Goal: Task Accomplishment & Management: Manage account settings

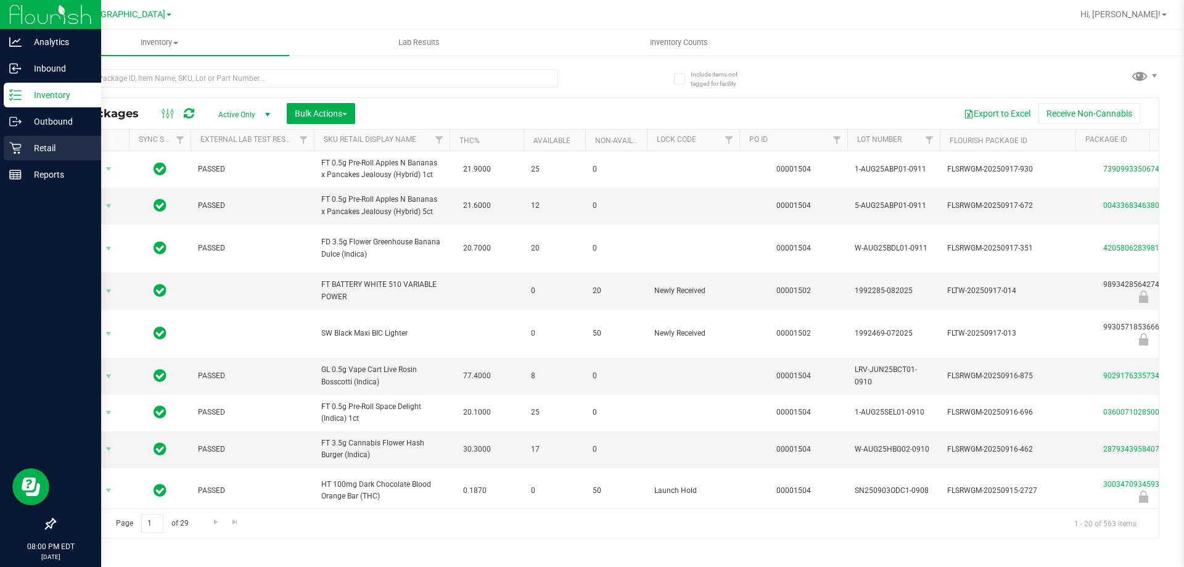
click at [4, 143] on div "Retail" at bounding box center [52, 148] width 97 height 25
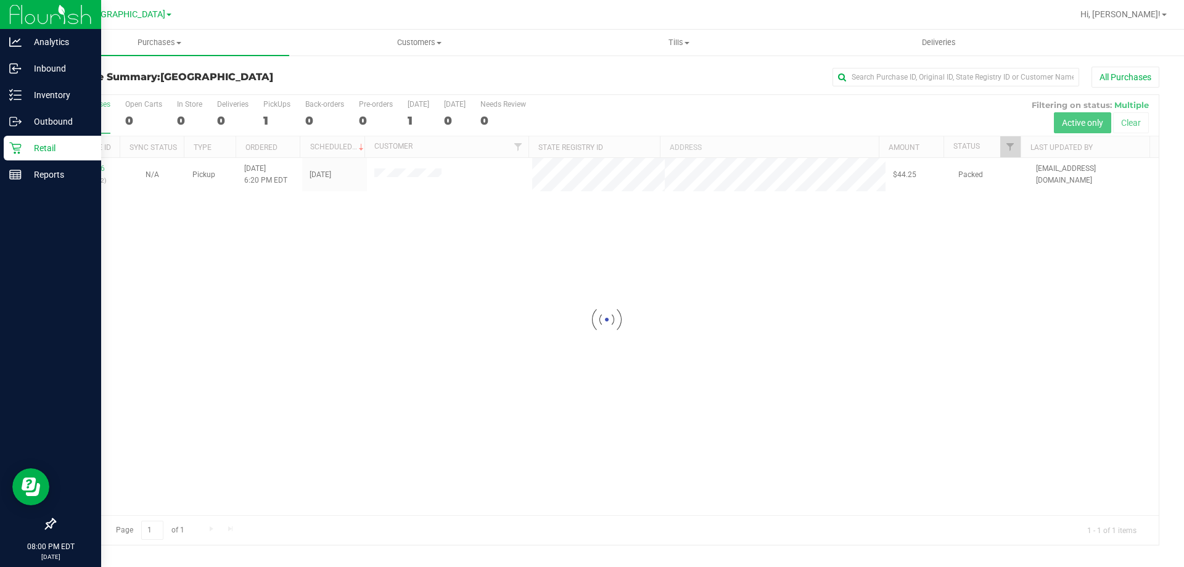
click at [84, 170] on div at bounding box center [607, 320] width 1104 height 450
click at [85, 170] on link "11991106" at bounding box center [87, 168] width 35 height 9
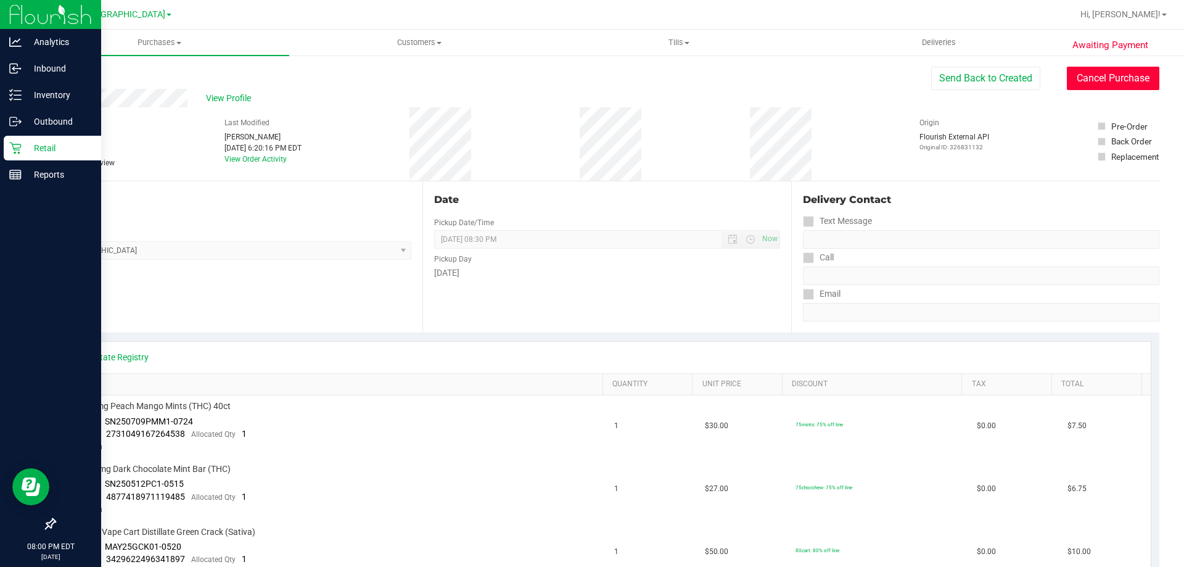
click at [1101, 78] on button "Cancel Purchase" at bounding box center [1113, 78] width 93 height 23
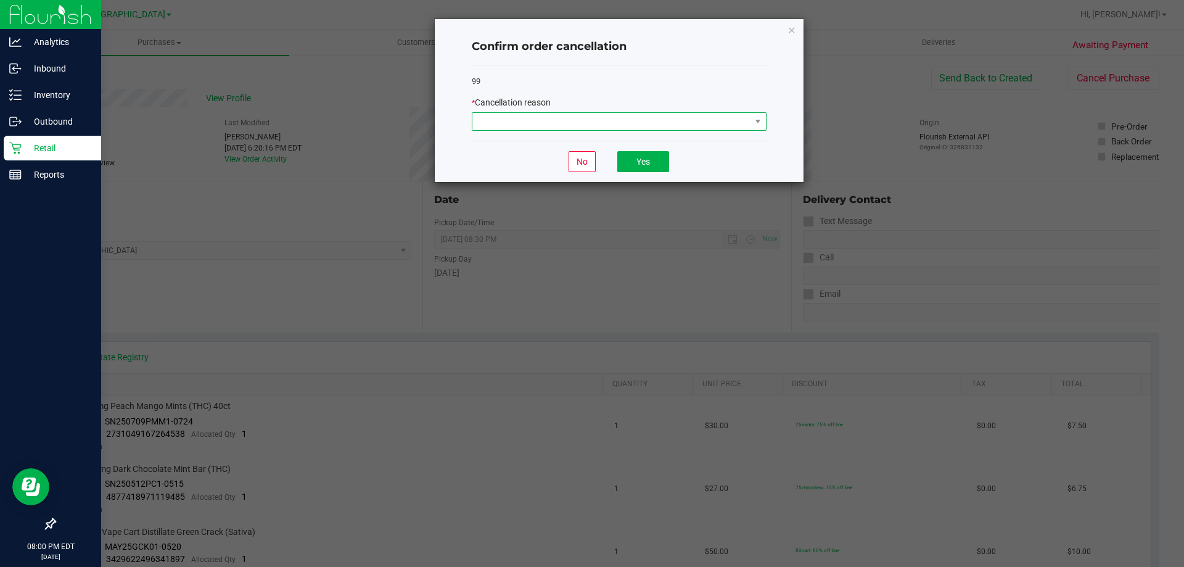
click at [627, 115] on span at bounding box center [611, 121] width 278 height 17
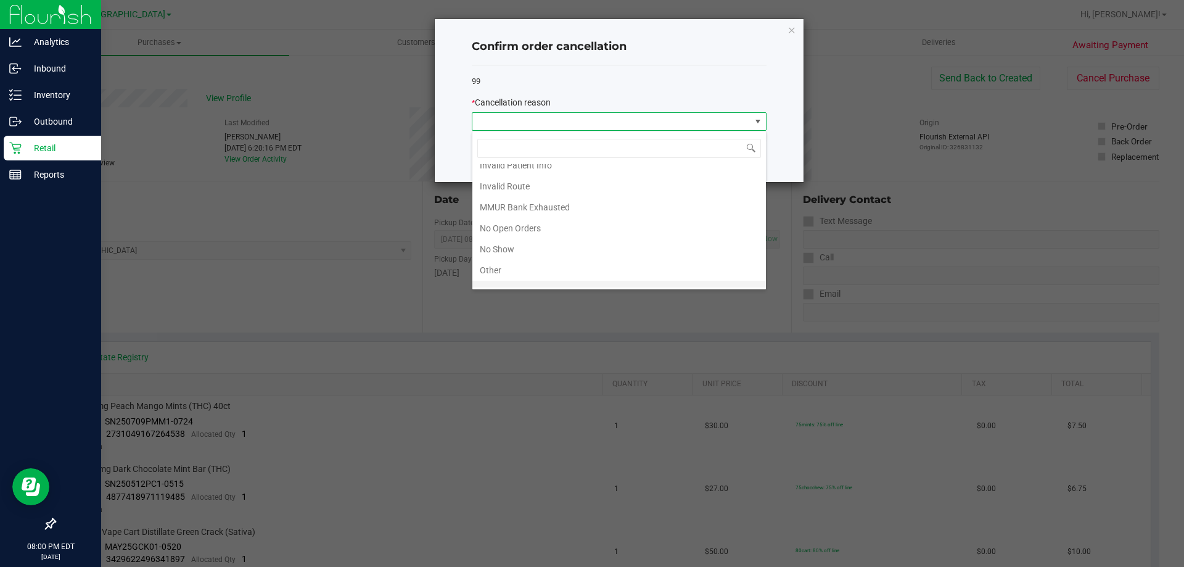
scroll to position [86, 0]
click at [527, 212] on li "No Show" at bounding box center [619, 214] width 294 height 21
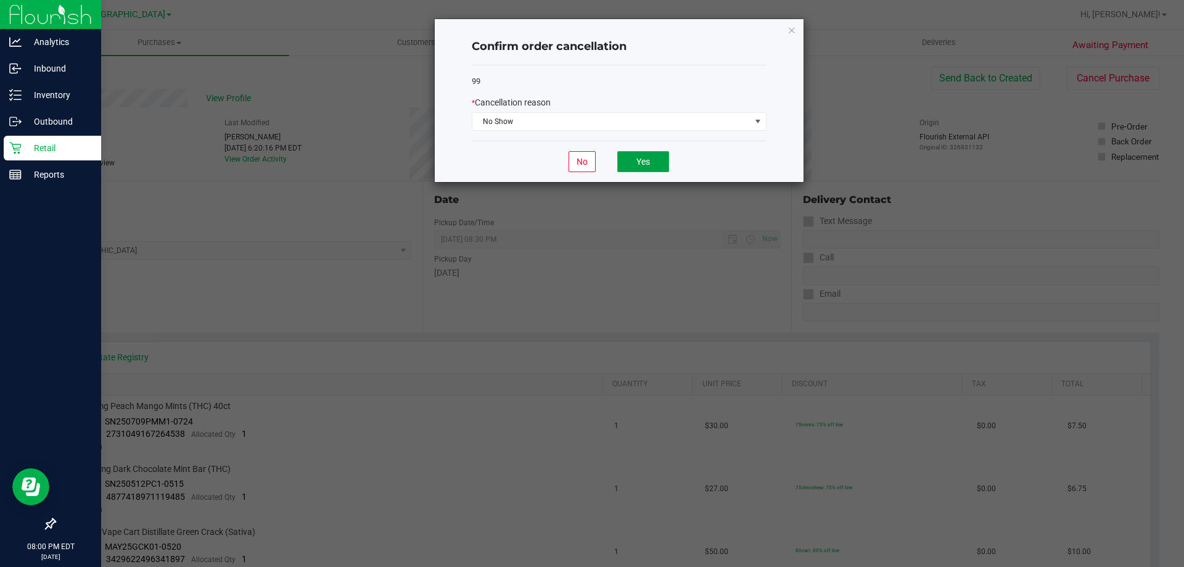
click at [645, 152] on button "Yes" at bounding box center [643, 161] width 52 height 21
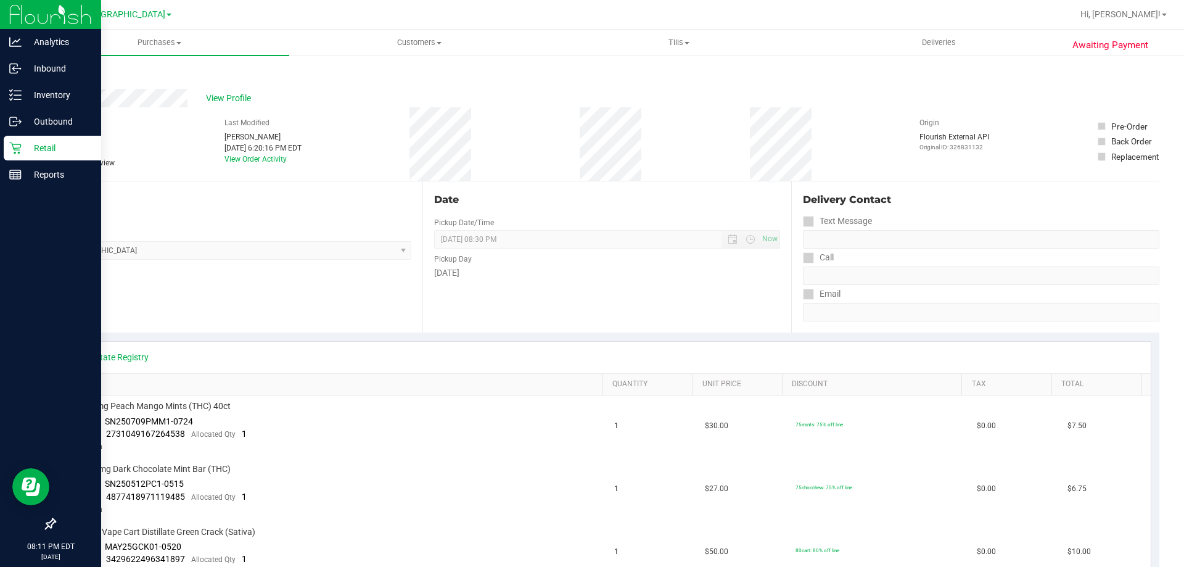
click at [16, 144] on icon at bounding box center [15, 148] width 12 height 12
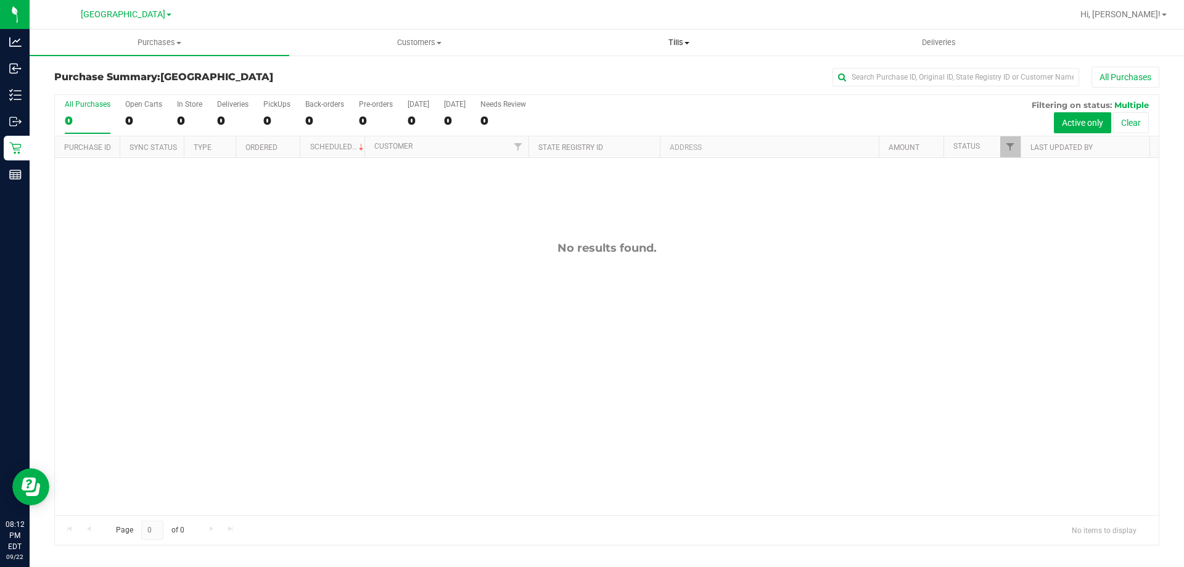
click at [708, 46] on span "Tills" at bounding box center [679, 42] width 258 height 11
click at [633, 70] on li "Manage tills" at bounding box center [679, 74] width 260 height 15
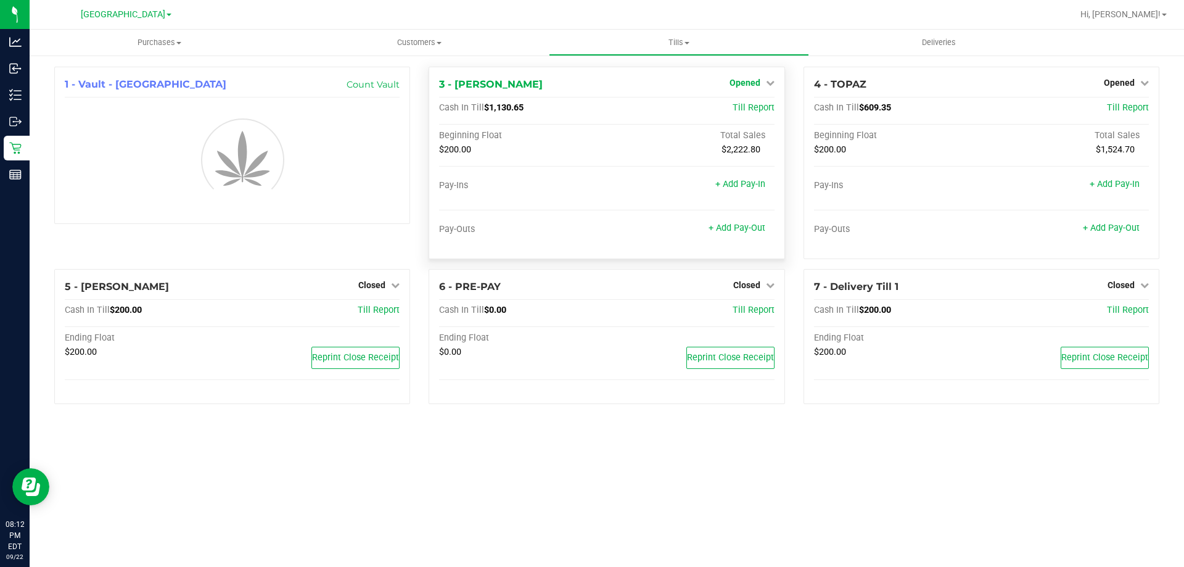
click at [761, 82] on link "Opened" at bounding box center [752, 83] width 45 height 10
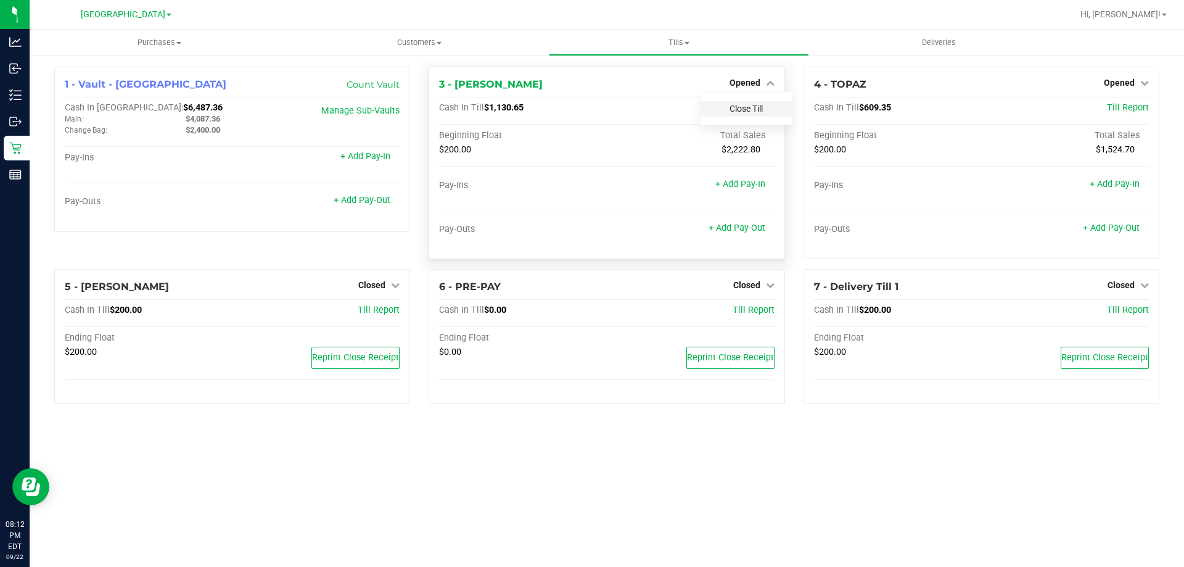
click at [746, 105] on link "Close Till" at bounding box center [746, 109] width 33 height 10
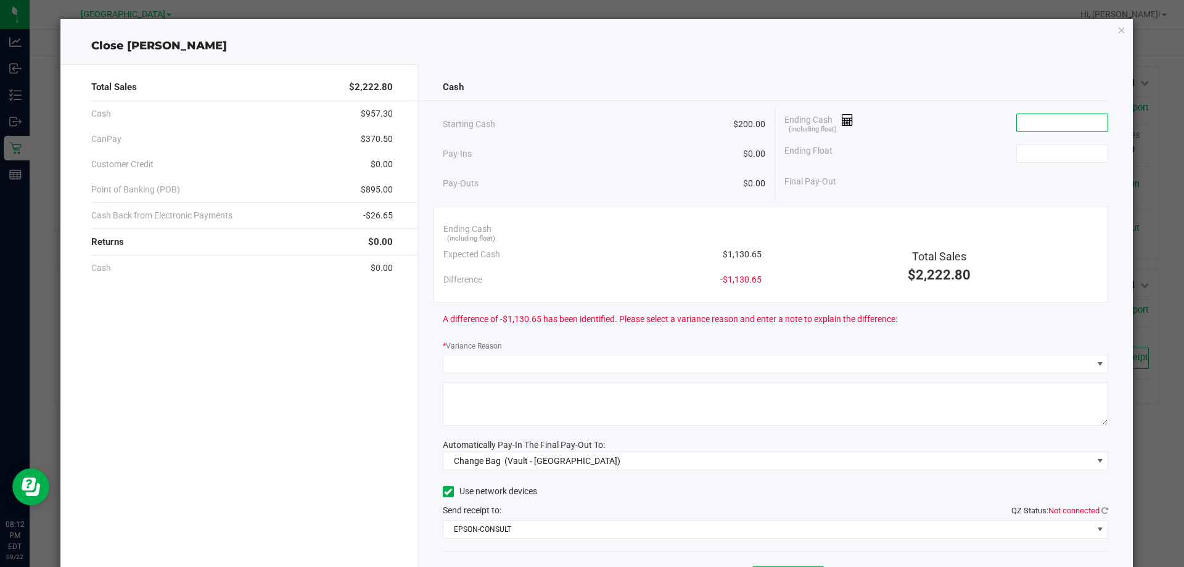
click at [1017, 124] on input at bounding box center [1062, 122] width 91 height 17
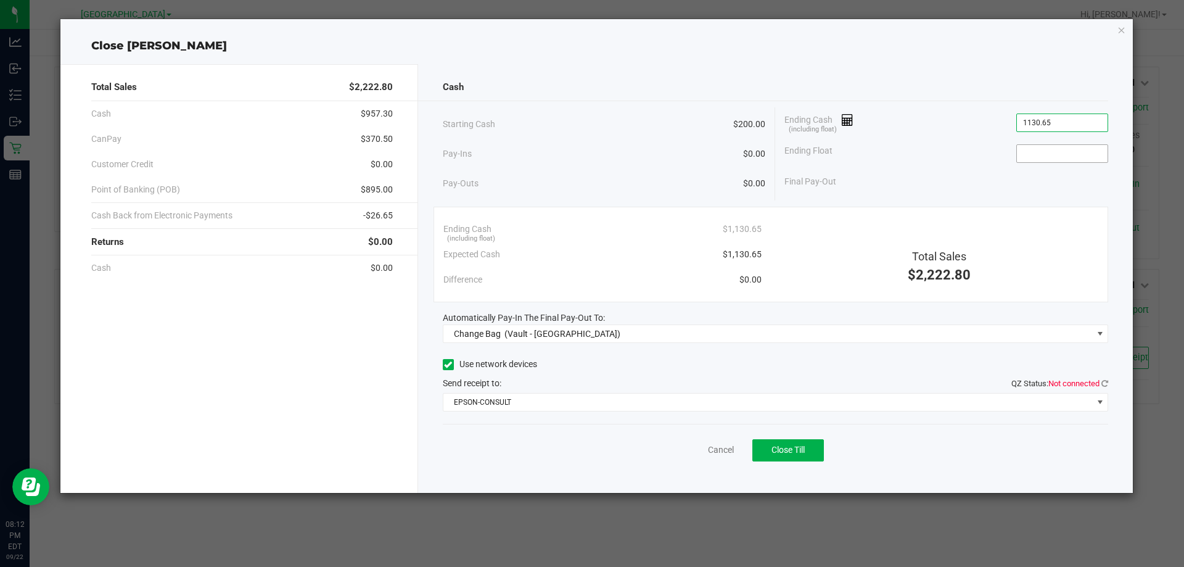
type input "$1,130.65"
click at [1040, 157] on input at bounding box center [1062, 153] width 91 height 17
type input "$200.00"
click at [1094, 202] on div "Cash Starting Cash $200.00 Pay-Ins $0.00 Pay-Outs $0.00 Ending Cash (including …" at bounding box center [776, 278] width 716 height 429
click at [1102, 383] on icon at bounding box center [1105, 383] width 7 height 8
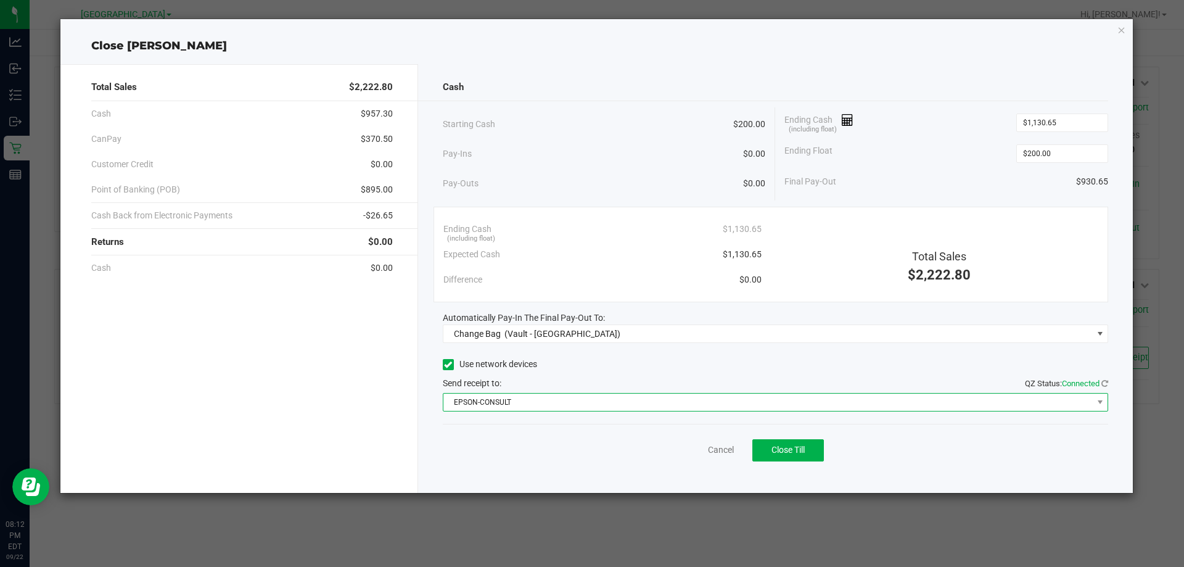
click at [986, 397] on span "EPSON-CONSULT" at bounding box center [769, 402] width 650 height 17
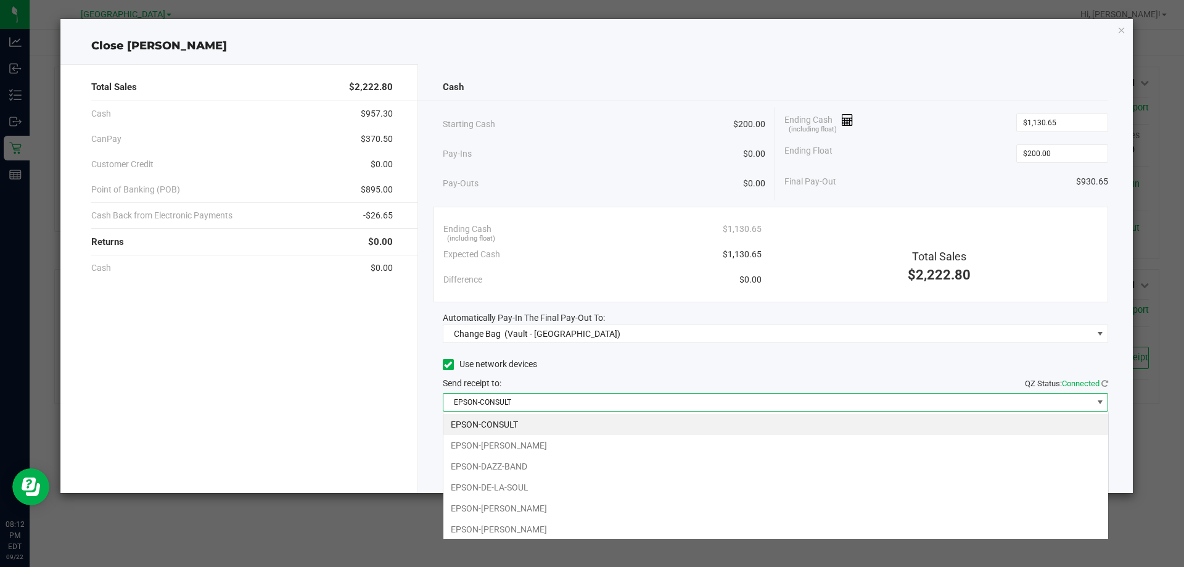
scroll to position [19, 666]
click at [534, 451] on li "EPSON-DAVID-CROSBY" at bounding box center [776, 445] width 665 height 21
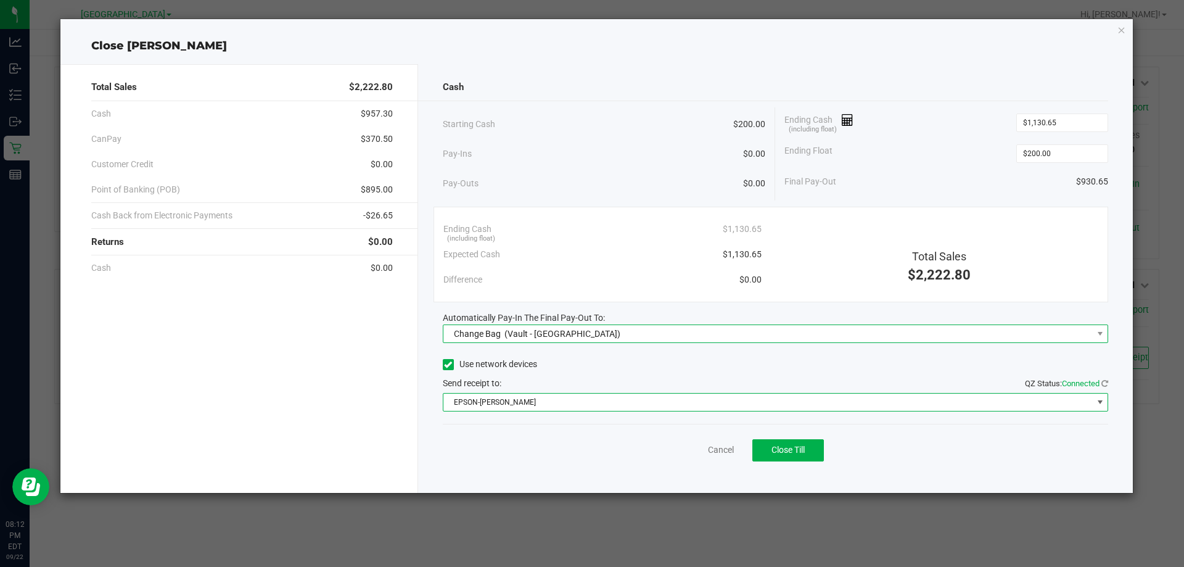
click at [533, 339] on div "Change Bag (Vault - South Tampa WC)" at bounding box center [534, 334] width 173 height 22
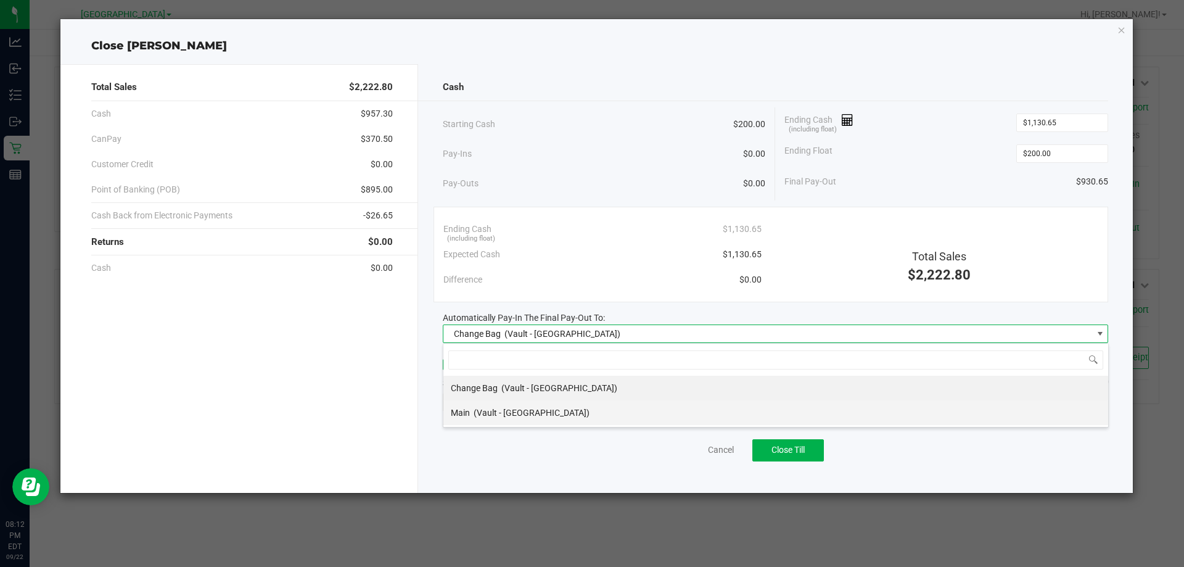
click at [520, 417] on span "(Vault - [GEOGRAPHIC_DATA])" at bounding box center [532, 413] width 116 height 10
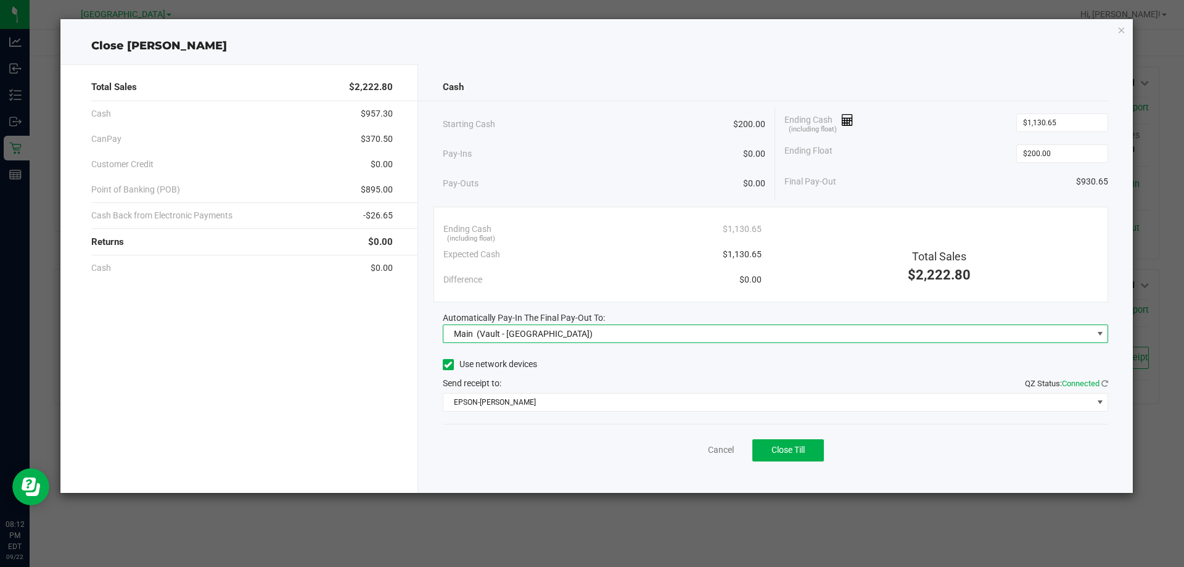
click at [589, 368] on div "Use network devices" at bounding box center [776, 364] width 666 height 19
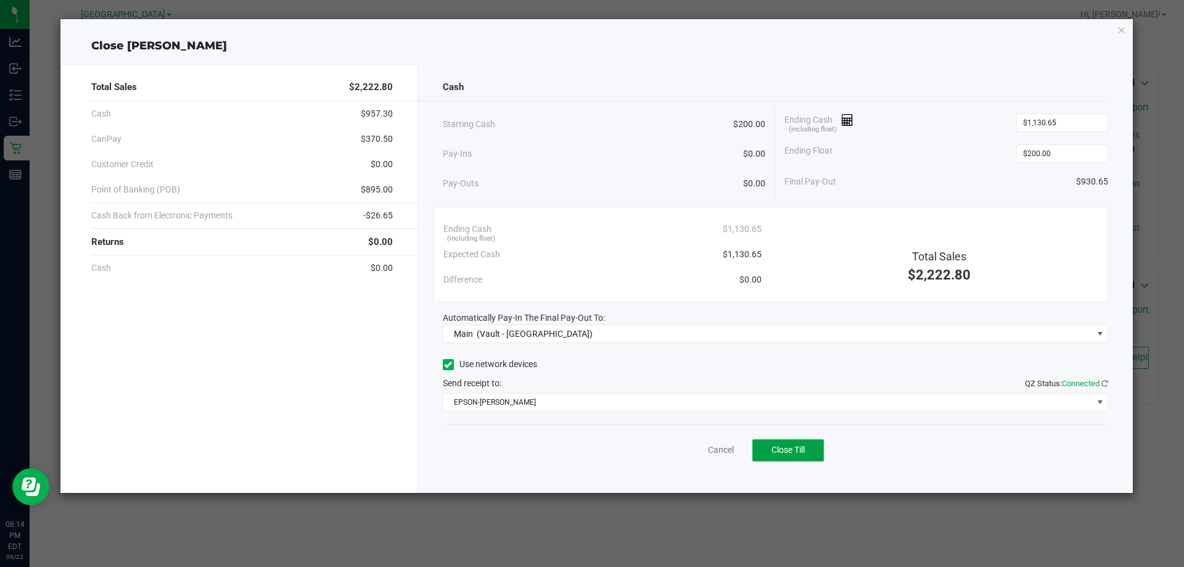
click at [792, 454] on span "Close Till" at bounding box center [788, 450] width 33 height 10
click at [1121, 33] on icon "button" at bounding box center [1122, 29] width 9 height 15
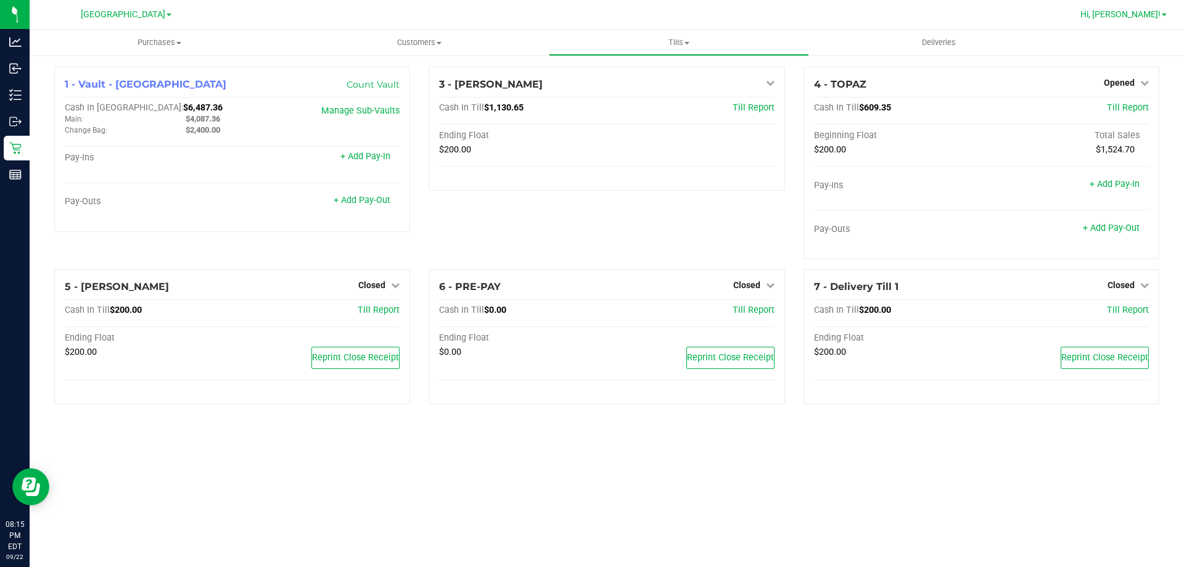
click at [1137, 15] on span "Hi, [PERSON_NAME]!" at bounding box center [1121, 14] width 80 height 10
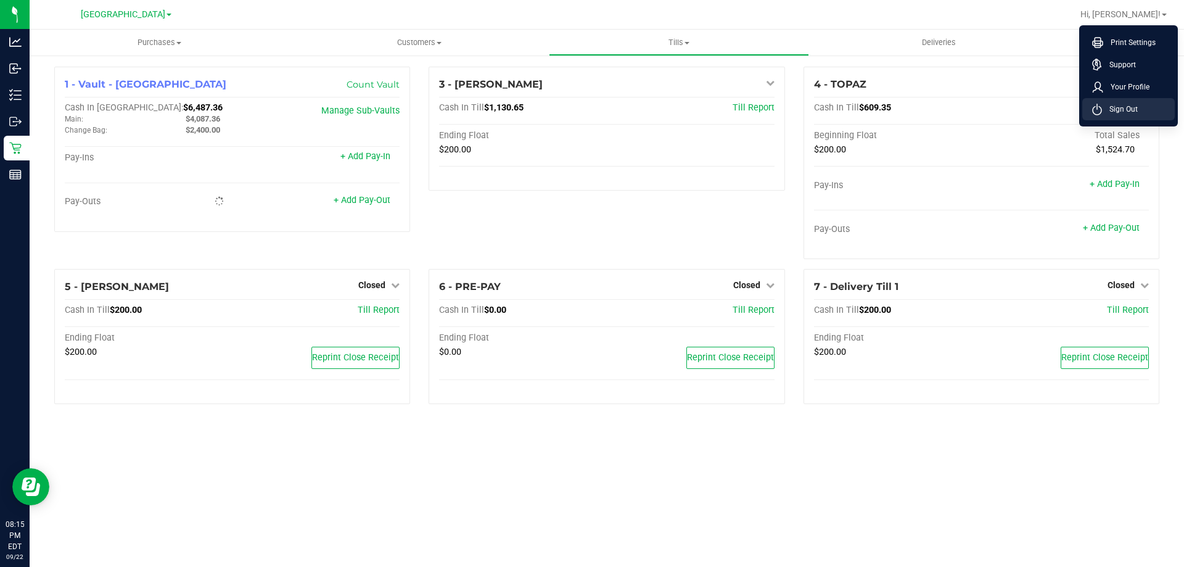
click at [1129, 106] on span "Sign Out" at bounding box center [1120, 109] width 36 height 12
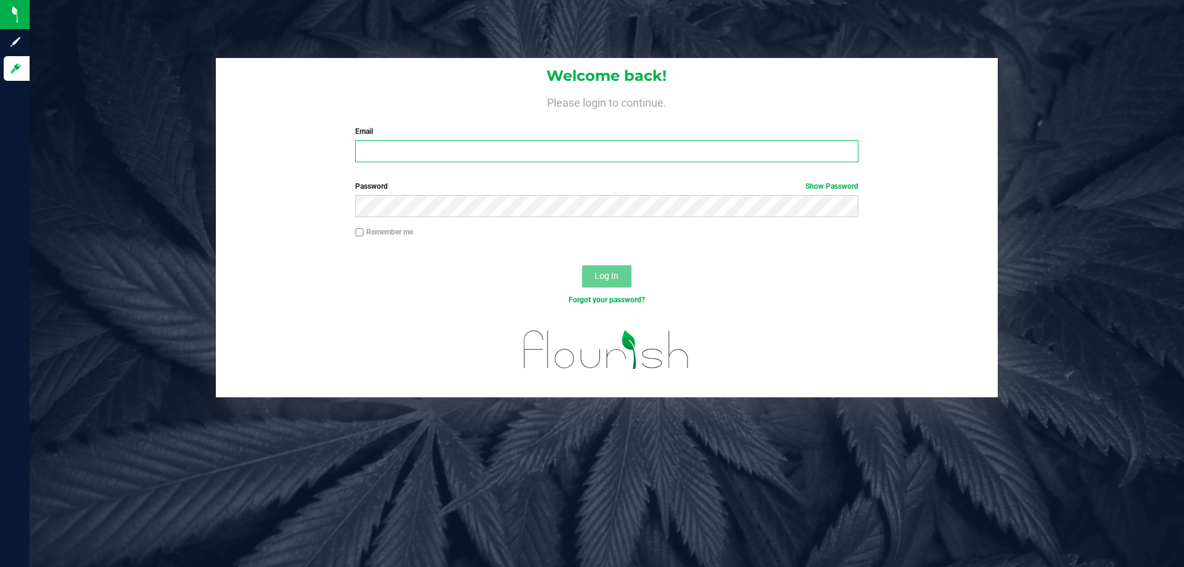
click at [785, 148] on input "Email" at bounding box center [606, 151] width 503 height 22
type input "[EMAIL_ADDRESS][DOMAIN_NAME]"
click at [582, 265] on button "Log In" at bounding box center [606, 276] width 49 height 22
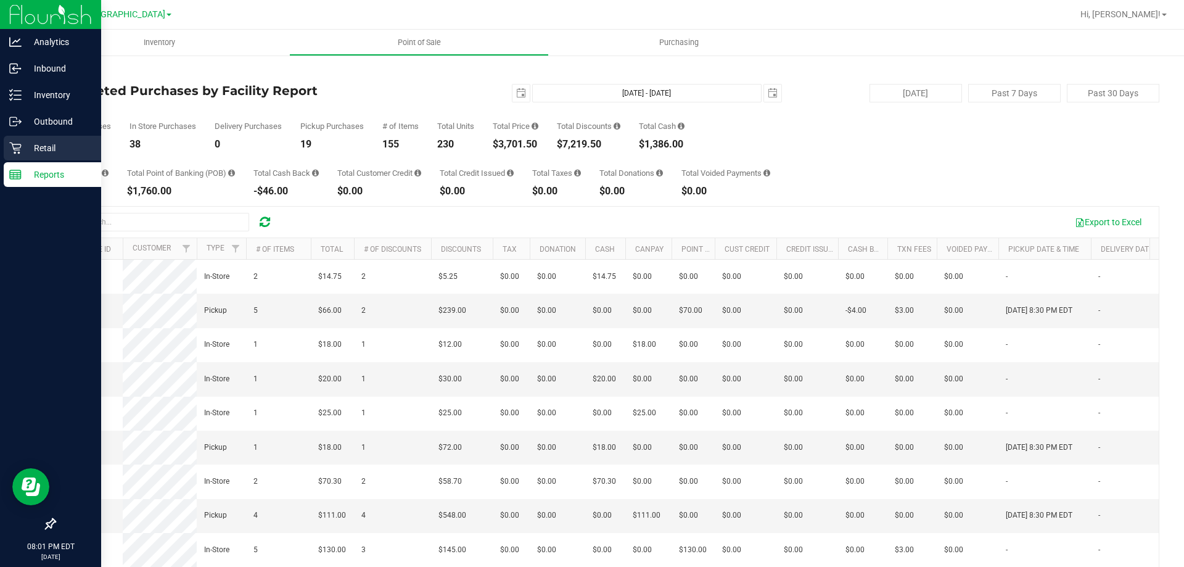
click at [27, 147] on p "Retail" at bounding box center [59, 148] width 74 height 15
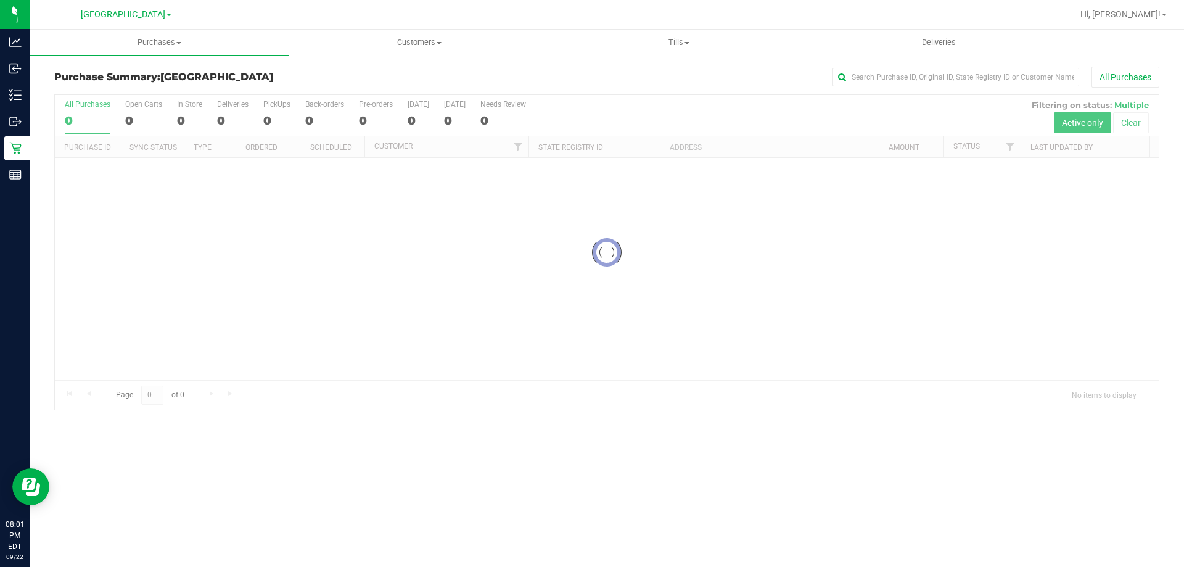
click at [727, 67] on div "All Purchases" at bounding box center [791, 77] width 737 height 21
click at [694, 45] on span "Tills" at bounding box center [679, 42] width 258 height 11
click at [613, 78] on span "Manage tills" at bounding box center [590, 74] width 83 height 10
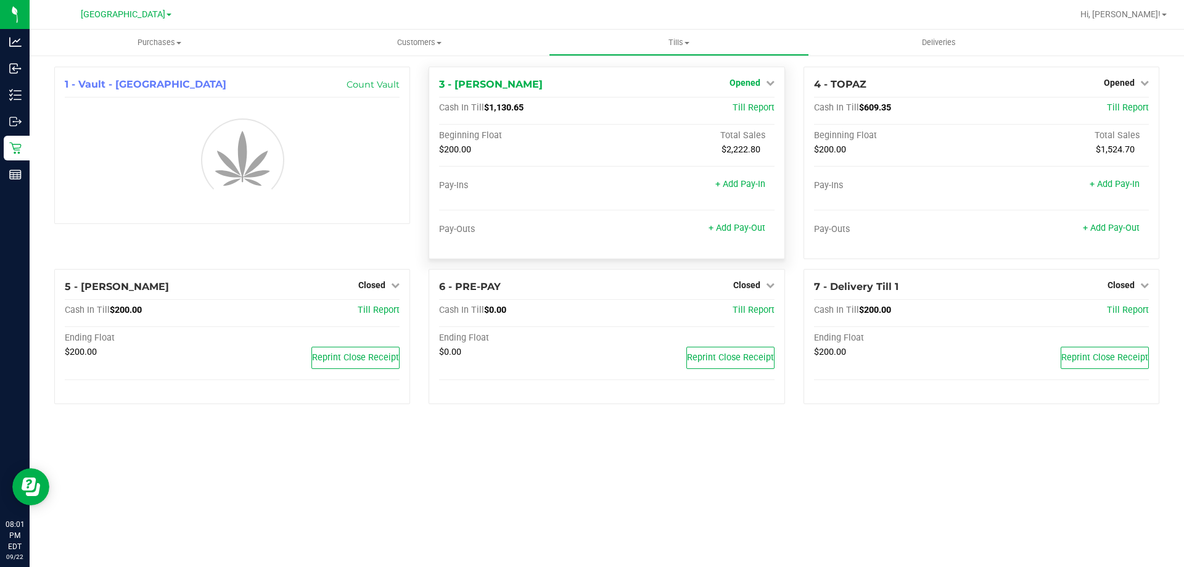
click at [765, 81] on link "Opened" at bounding box center [752, 83] width 45 height 10
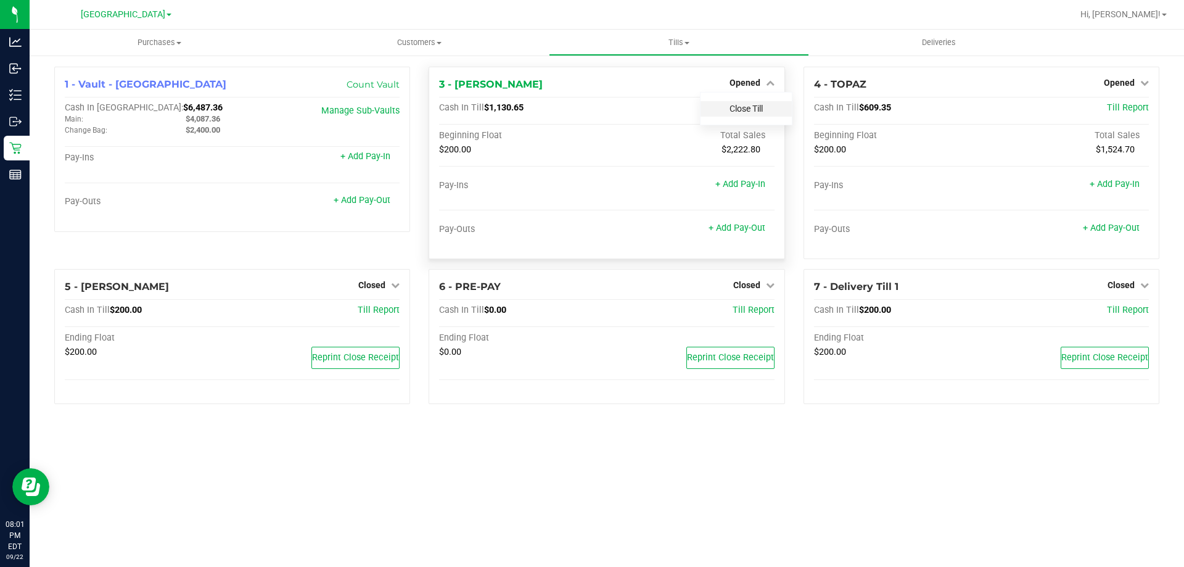
click at [744, 104] on link "Close Till" at bounding box center [746, 109] width 33 height 10
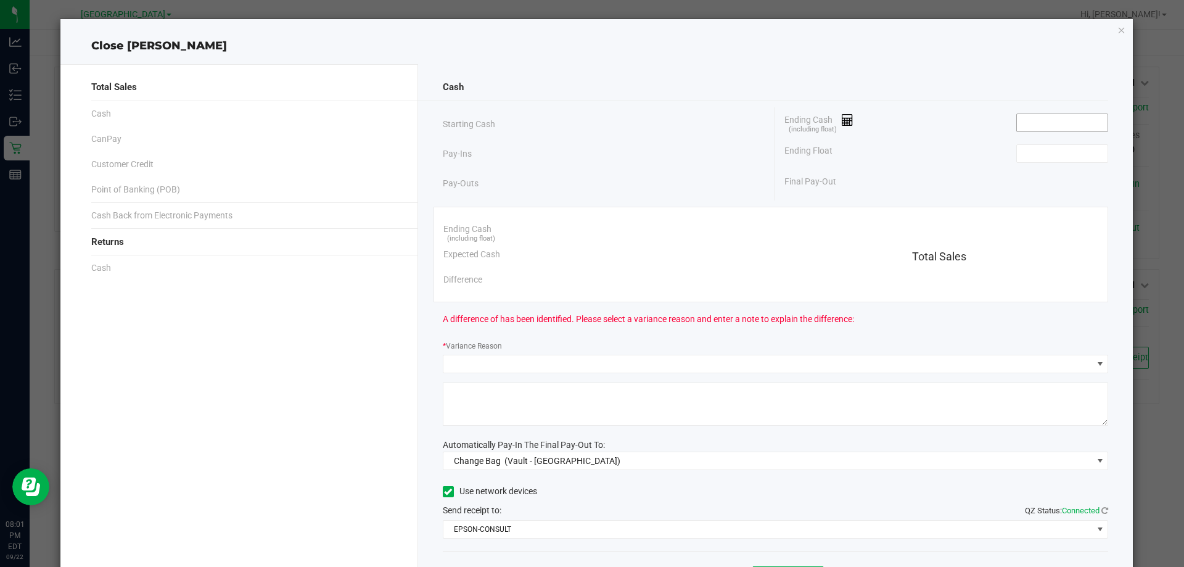
click at [1022, 117] on input at bounding box center [1062, 122] width 91 height 17
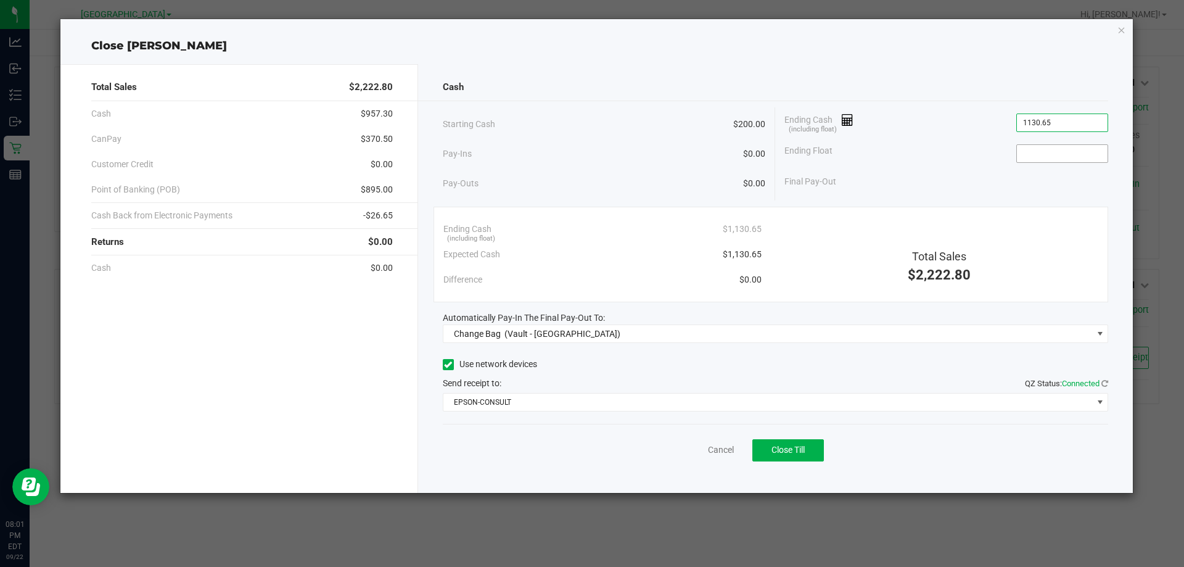
type input "$1,130.65"
click at [1058, 146] on input at bounding box center [1062, 153] width 91 height 17
type input "$200.00"
click at [1080, 201] on div "Cash Starting Cash $200.00 Pay-Ins $0.00 Pay-Outs $0.00 Ending Cash (including …" at bounding box center [776, 278] width 716 height 429
drag, startPoint x: 1108, startPoint y: 27, endPoint x: 1123, endPoint y: 27, distance: 14.2
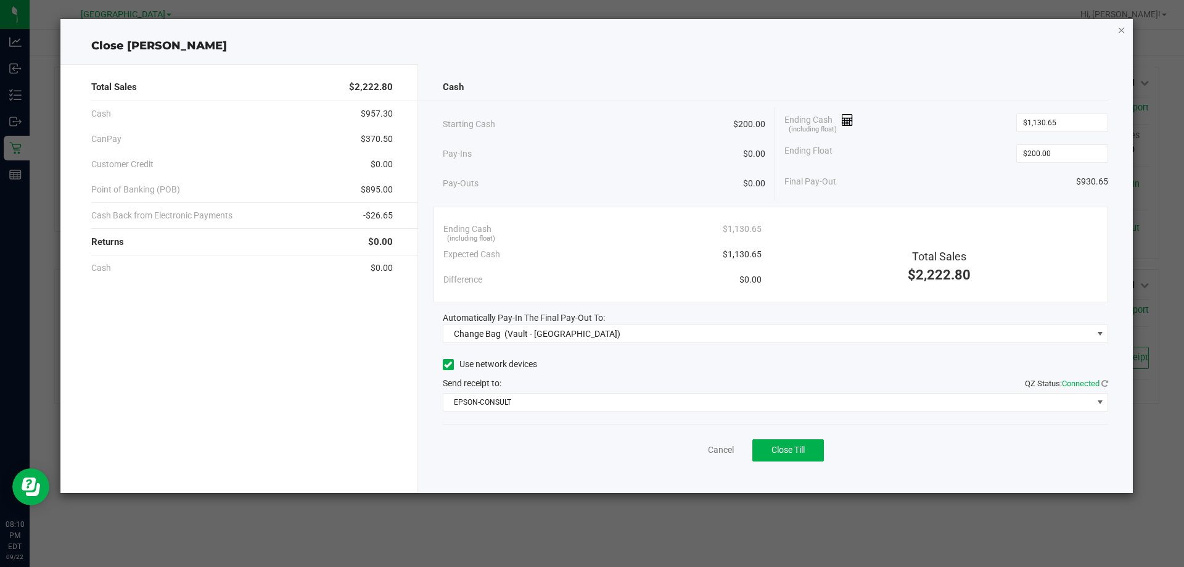
click at [1110, 27] on div "Close [PERSON_NAME] Total Sales $2,222.80 Cash $957.30 CanPay $370.50 Customer …" at bounding box center [596, 256] width 1073 height 474
click at [1123, 27] on icon "button" at bounding box center [1122, 29] width 9 height 15
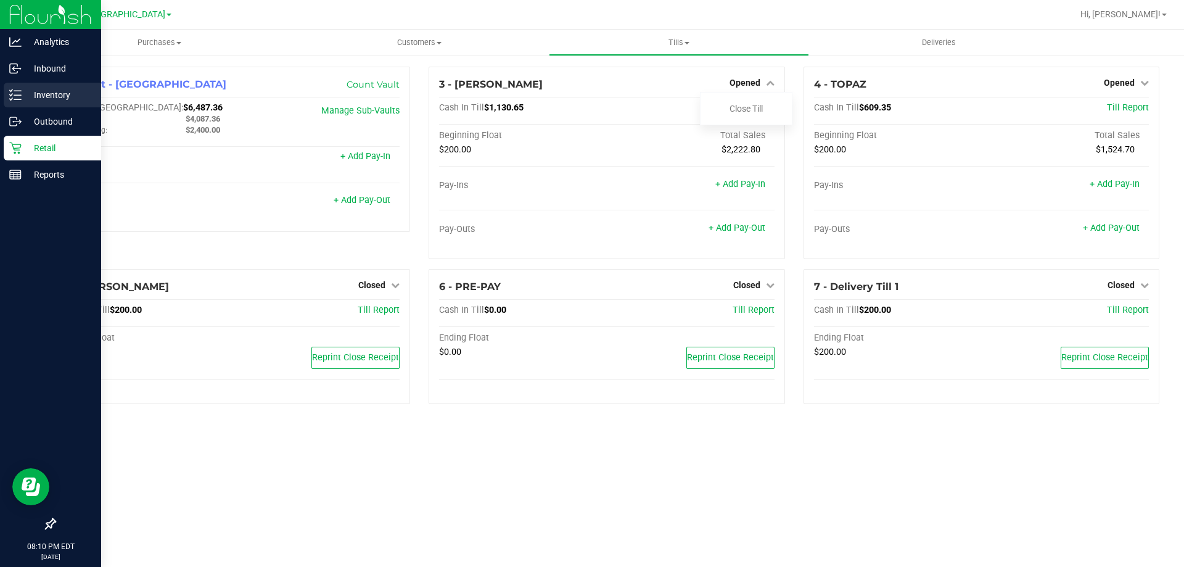
click at [12, 100] on icon at bounding box center [15, 95] width 12 height 12
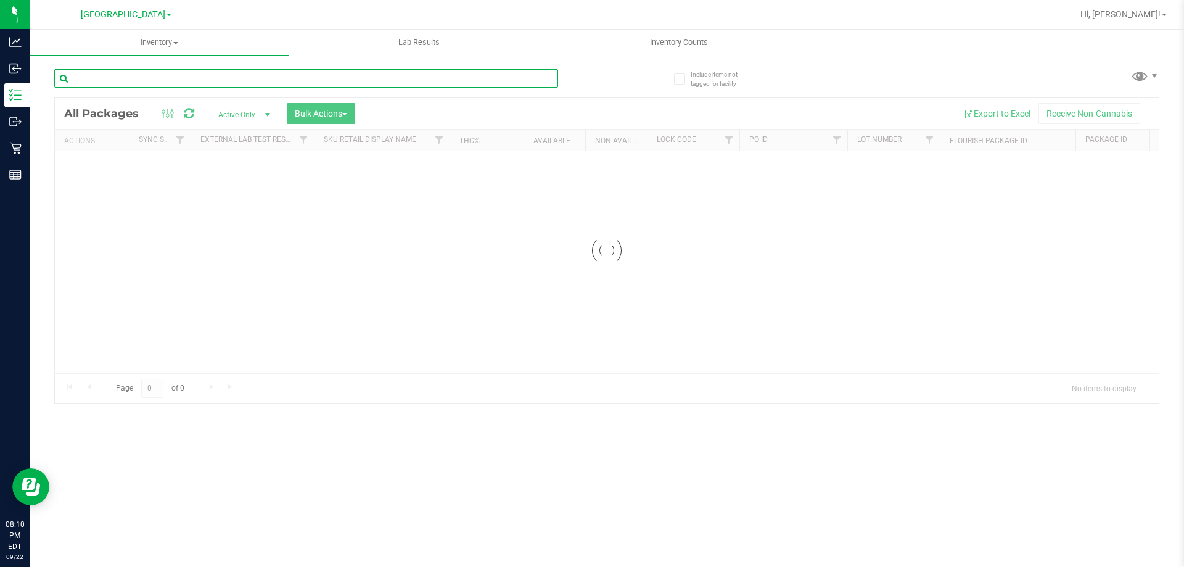
click at [186, 86] on input "text" at bounding box center [306, 78] width 504 height 19
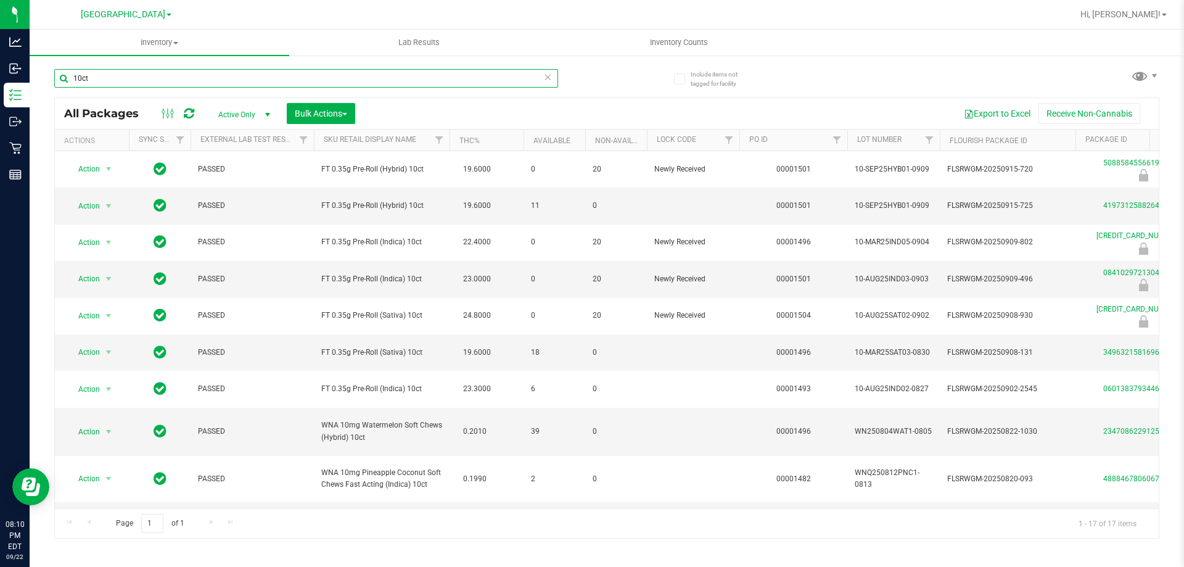
type input "10ct"
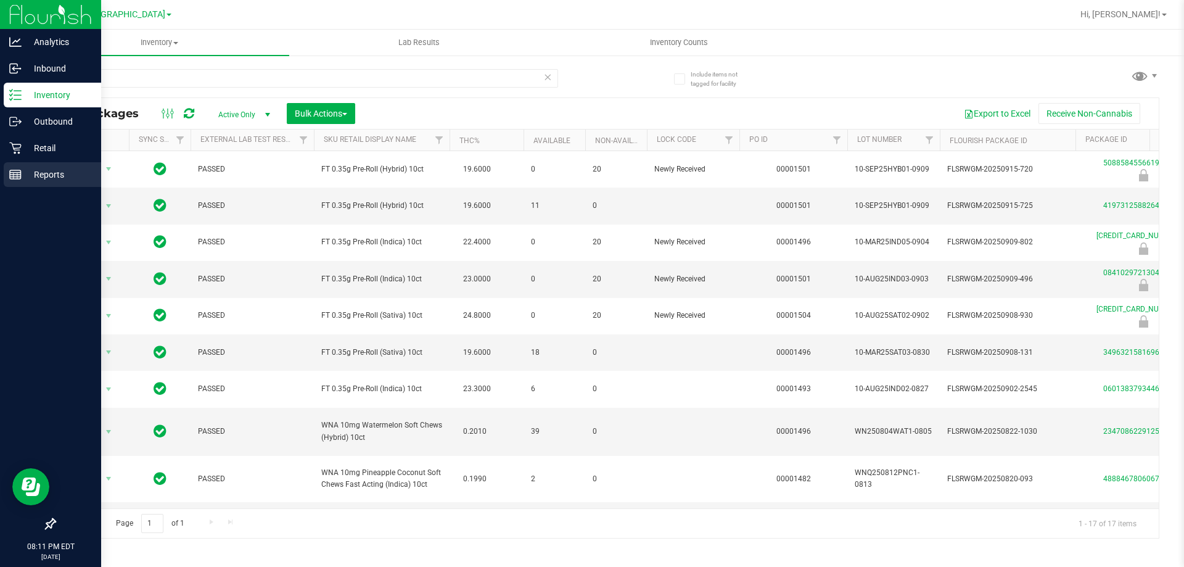
click at [4, 168] on div "Reports" at bounding box center [52, 174] width 97 height 25
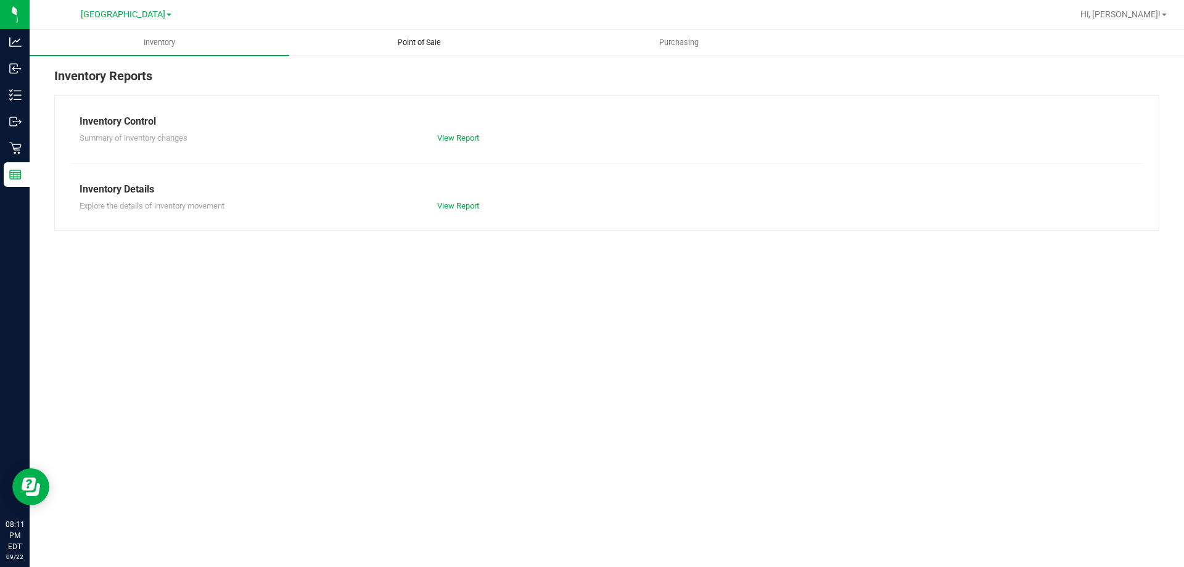
click at [418, 42] on span "Point of Sale" at bounding box center [419, 42] width 76 height 11
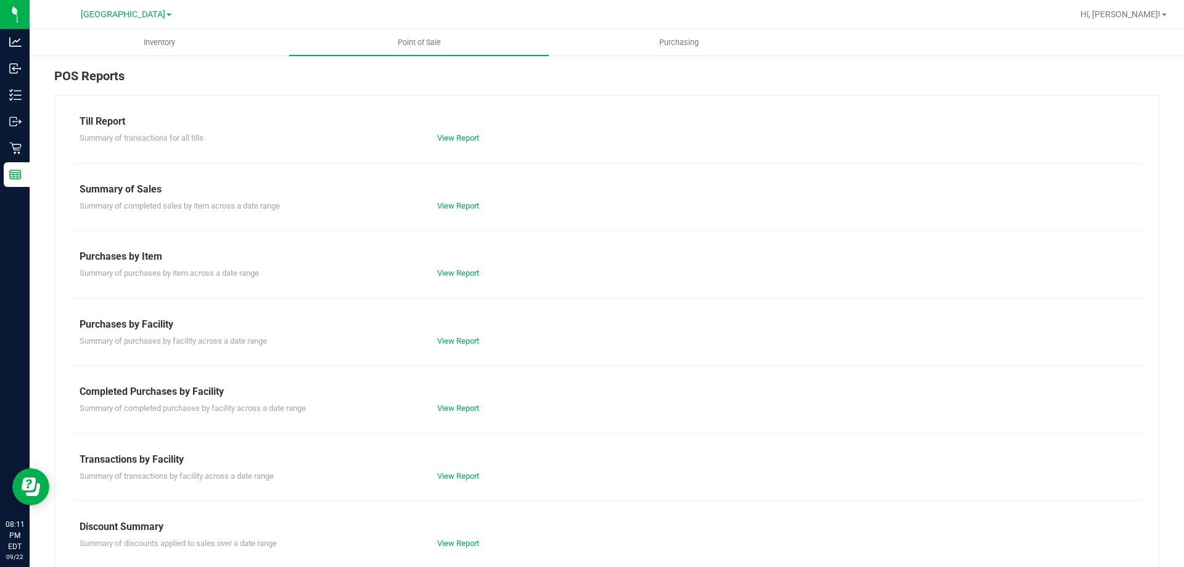
click at [470, 418] on div "Till Report Summary of transactions for all tills View Report Summary of Sales …" at bounding box center [606, 365] width 1105 height 541
click at [470, 415] on div "Till Report Summary of transactions for all tills View Report Summary of Sales …" at bounding box center [606, 365] width 1105 height 541
click at [469, 413] on div "View Report" at bounding box center [517, 408] width 179 height 12
click at [468, 410] on link "View Report" at bounding box center [458, 407] width 42 height 9
